Goal: Check status: Check status

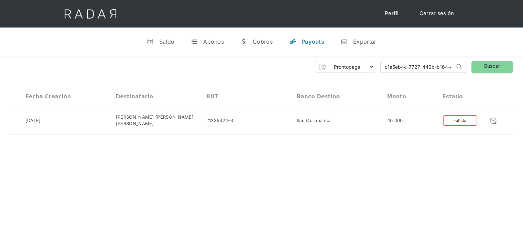
click at [432, 13] on link "Cerrar sesión" at bounding box center [436, 13] width 48 height 13
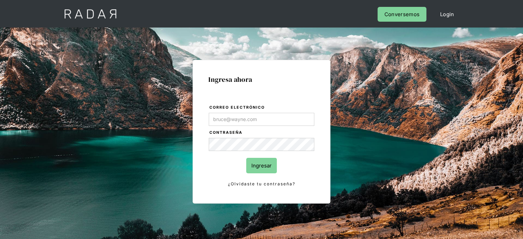
type input "Evans@prontopaga.com"
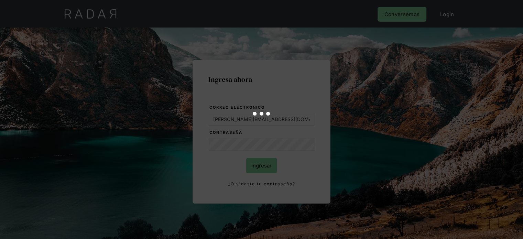
click at [264, 165] on div at bounding box center [261, 119] width 523 height 239
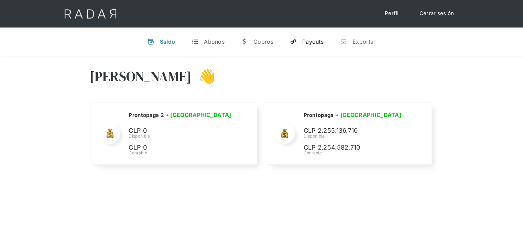
click at [306, 45] on link "y Payouts" at bounding box center [306, 42] width 45 height 18
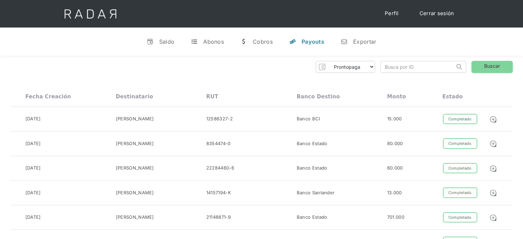
click at [392, 68] on input "search" at bounding box center [417, 66] width 74 height 11
paste input "4ffb73b6-3cff-4580-992e-3c9d190c38c5"
drag, startPoint x: 393, startPoint y: 67, endPoint x: 374, endPoint y: 67, distance: 18.9
click at [374, 67] on div "Prontopaga Prontopaga 2 Thank you! Your submission has been received! Oops! Som…" at bounding box center [261, 67] width 502 height 12
click at [384, 67] on input "4ffb73b6-3cff-4580-992e-3c9d190c38c5" at bounding box center [417, 66] width 74 height 11
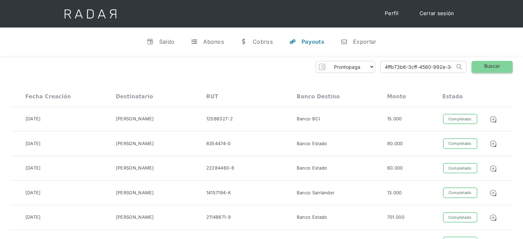
type input "4ffb73b6-3cff-4580-992e-3c9d190c38c5"
click at [500, 66] on link "Buscar" at bounding box center [491, 67] width 41 height 12
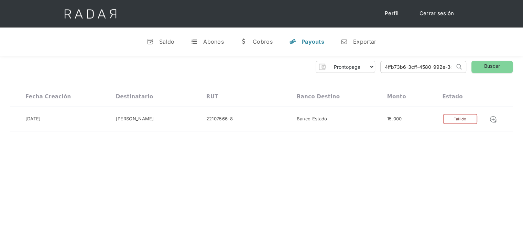
scroll to position [0, 30]
drag, startPoint x: 383, startPoint y: 68, endPoint x: 473, endPoint y: 64, distance: 90.1
click at [473, 64] on div "Prontopaga Prontopaga 2 Thank you! Your submission has been received! Oops! Som…" at bounding box center [261, 67] width 502 height 12
paste input "0fe5a5b6-5976-40fa-880e-4e2e51900995"
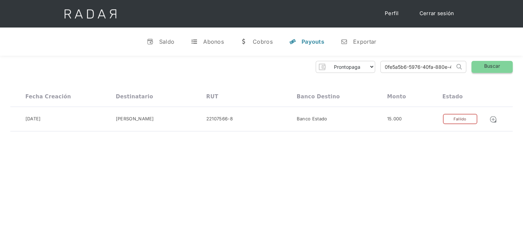
click at [473, 64] on link "Buscar" at bounding box center [491, 67] width 41 height 12
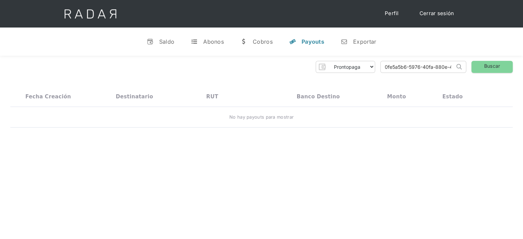
drag, startPoint x: 408, startPoint y: 72, endPoint x: 368, endPoint y: 73, distance: 39.9
click at [368, 73] on div "Prontopaga Prontopaga 2 Thank you! Your submission has been received! Oops! Som…" at bounding box center [261, 94] width 523 height 77
click at [386, 68] on input "0fe5a5b6-5976-40fa-880e-4e2e51900995" at bounding box center [417, 66] width 74 height 11
type input "0fe5a5b6-5976-40fa-880e-4e2e51900995"
click at [488, 65] on link "Buscar" at bounding box center [491, 67] width 41 height 12
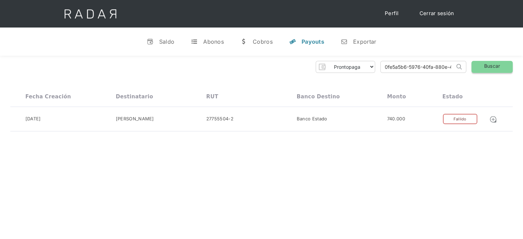
scroll to position [0, 32]
drag, startPoint x: 383, startPoint y: 69, endPoint x: 482, endPoint y: 71, distance: 98.6
click at [482, 71] on div "Prontopaga Prontopaga 2 Thank you! Your submission has been received! Oops! Som…" at bounding box center [261, 67] width 502 height 12
paste input "95a50be4-c4c8-4396-9758-3f068cdd93f4"
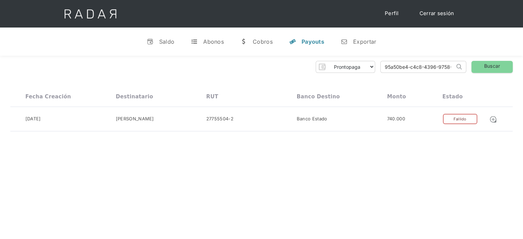
drag, startPoint x: 399, startPoint y: 68, endPoint x: 372, endPoint y: 72, distance: 26.4
click at [372, 72] on div "Prontopaga Prontopaga 2 Thank you! Your submission has been received! Oops! Som…" at bounding box center [261, 67] width 502 height 12
click at [385, 67] on input "95a50be4-c4c8-4396-9758-3f068cdd93f4" at bounding box center [417, 66] width 74 height 11
type input "95a50be4-c4c8-4396-9758-3f068cdd93f4"
click at [484, 68] on link "Buscar" at bounding box center [491, 67] width 41 height 12
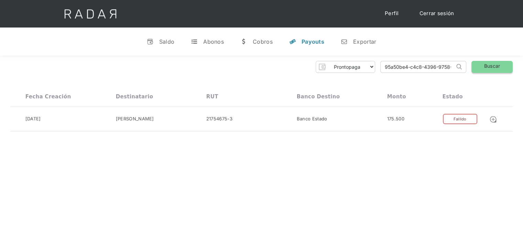
scroll to position [0, 34]
drag, startPoint x: 382, startPoint y: 71, endPoint x: 493, endPoint y: 69, distance: 110.3
click at [493, 69] on div "Prontopaga Prontopaga 2 Thank you! Your submission has been received! Oops! Som…" at bounding box center [261, 67] width 502 height 12
paste input "38352de2-63d2-487b-8d98-f097e52251c6"
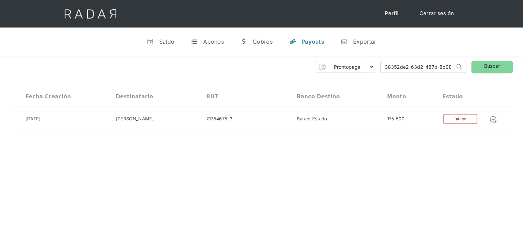
drag, startPoint x: 422, startPoint y: 68, endPoint x: 376, endPoint y: 72, distance: 46.2
click at [376, 72] on div "Prontopaga Prontopaga 2 Thank you! Your submission has been received! Oops! Som…" at bounding box center [261, 67] width 502 height 12
click at [385, 68] on input "38352de2-63d2-487b-8d98-f097e52251c6" at bounding box center [417, 66] width 74 height 11
type input "38352de2-63d2-487b-8d98-f097e52251c6"
click at [477, 70] on link "Buscar" at bounding box center [491, 67] width 41 height 12
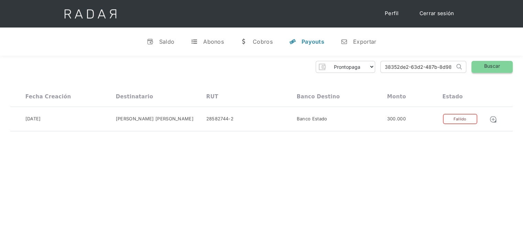
scroll to position [0, 34]
drag, startPoint x: 384, startPoint y: 67, endPoint x: 477, endPoint y: 70, distance: 93.2
click at [477, 70] on div "Prontopaga Prontopaga 2 Thank you! Your submission has been received! Oops! Som…" at bounding box center [261, 67] width 502 height 12
paste input "4cd54011-fdd6-4db1-8658-9f2f79216942"
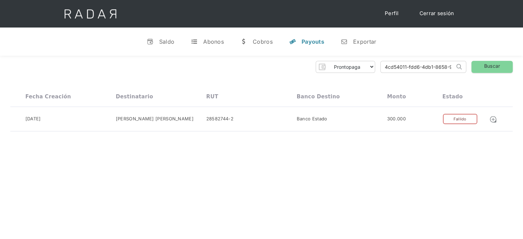
drag, startPoint x: 403, startPoint y: 63, endPoint x: 370, endPoint y: 70, distance: 34.0
click at [370, 70] on div "Prontopaga Prontopaga 2 Thank you! Your submission has been received! Oops! Som…" at bounding box center [261, 67] width 502 height 12
click at [385, 69] on input "4cd54011-fdd6-4db1-8658-9f2f79216942" at bounding box center [417, 66] width 74 height 11
type input "4cd54011-fdd6-4db1-8658-9f2f79216942"
click at [489, 68] on link "Buscar" at bounding box center [491, 67] width 41 height 12
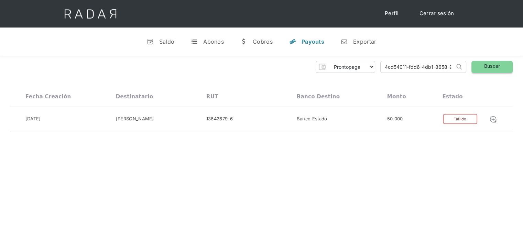
scroll to position [0, 29]
drag, startPoint x: 382, startPoint y: 70, endPoint x: 474, endPoint y: 72, distance: 91.8
click at [474, 72] on div "Prontopaga Prontopaga 2 Thank you! Your submission has been received! Oops! Som…" at bounding box center [261, 67] width 502 height 12
paste input "f3e76fdd-5ba1-4b15-809a-61a125ab9e8a"
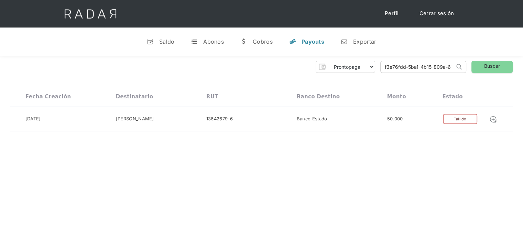
drag, startPoint x: 422, startPoint y: 70, endPoint x: 376, endPoint y: 72, distance: 46.1
click at [375, 74] on div "Prontopaga Prontopaga 2 Thank you! Your submission has been received! Oops! Som…" at bounding box center [261, 96] width 523 height 81
click at [383, 66] on input "f3e76fdd-5ba1-4b15-809a-61a125ab9e8a" at bounding box center [417, 66] width 74 height 11
type input "f3e76fdd-5ba1-4b15-809a-61a125ab9e8a"
click at [496, 69] on link "Buscar" at bounding box center [491, 67] width 41 height 12
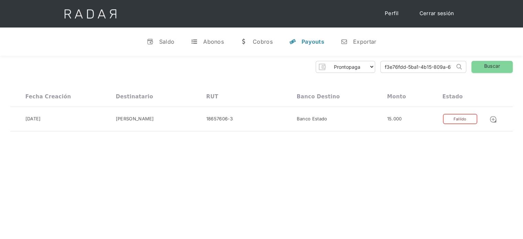
click at [443, 16] on link "Cerrar sesión" at bounding box center [436, 13] width 48 height 13
